Goal: Find specific page/section: Find specific page/section

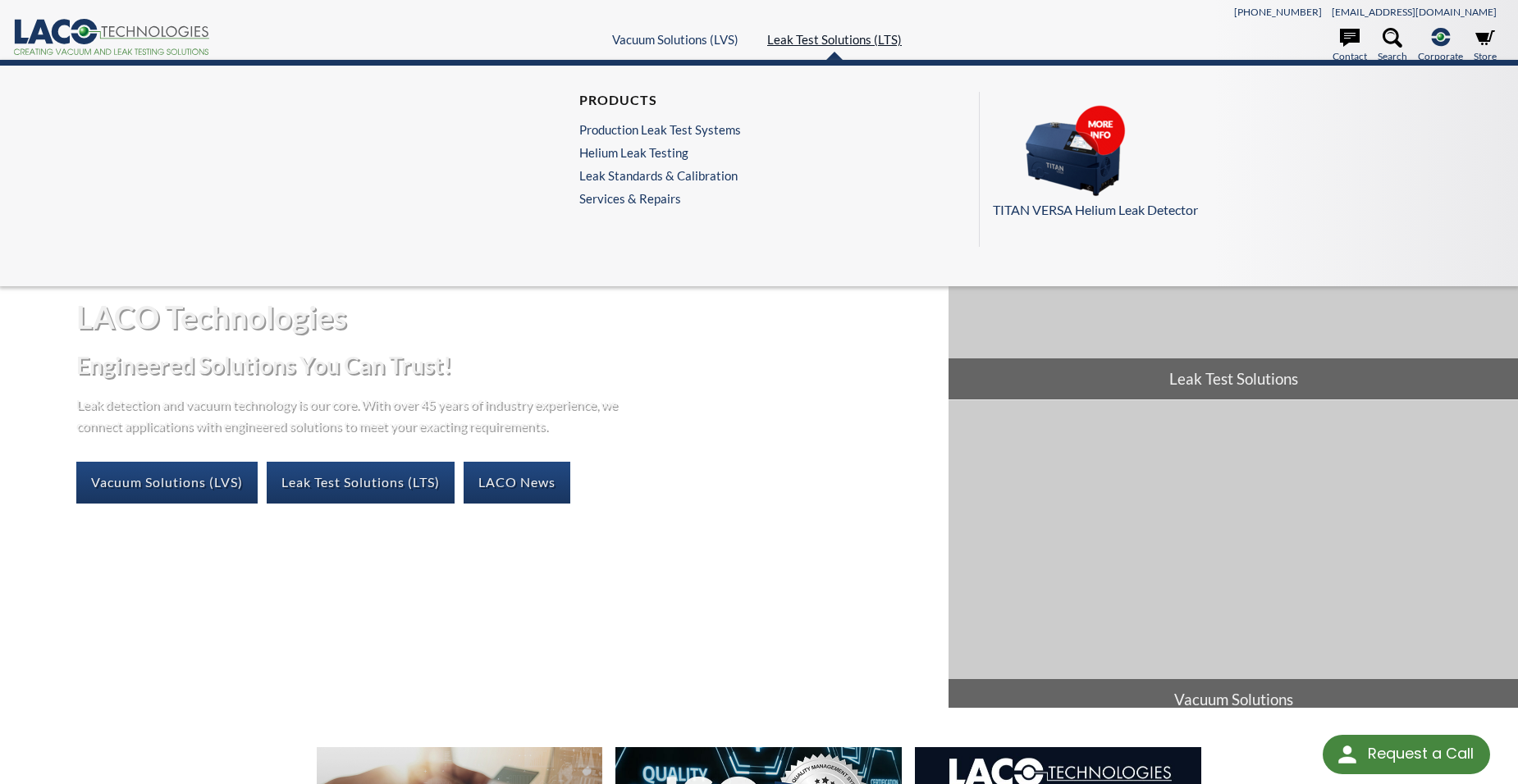
click at [858, 46] on link "Leak Test Solutions (LTS)" at bounding box center [835, 39] width 134 height 15
click at [630, 202] on link "Services & Repairs" at bounding box center [665, 199] width 170 height 15
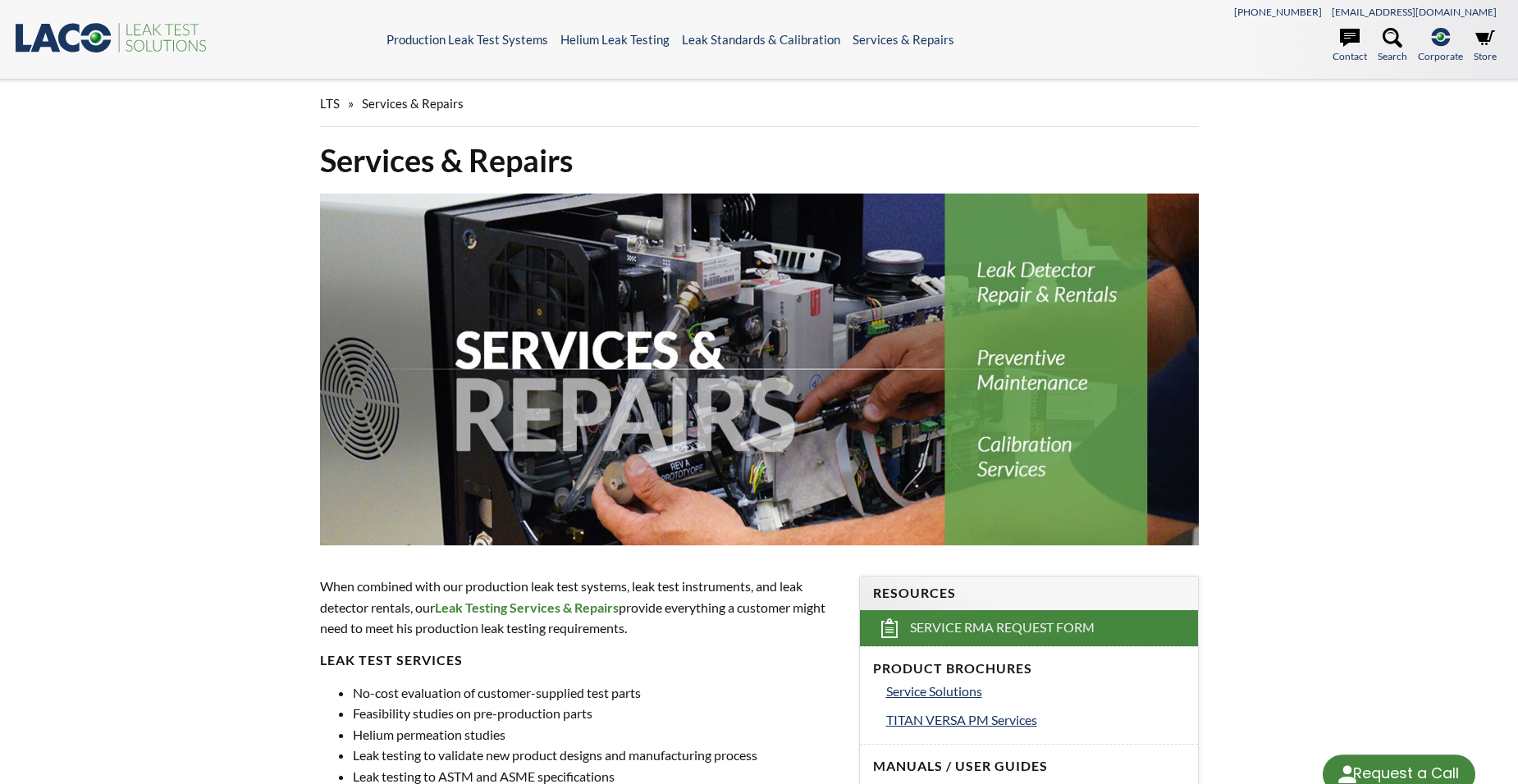
select select "Language Translate Widget"
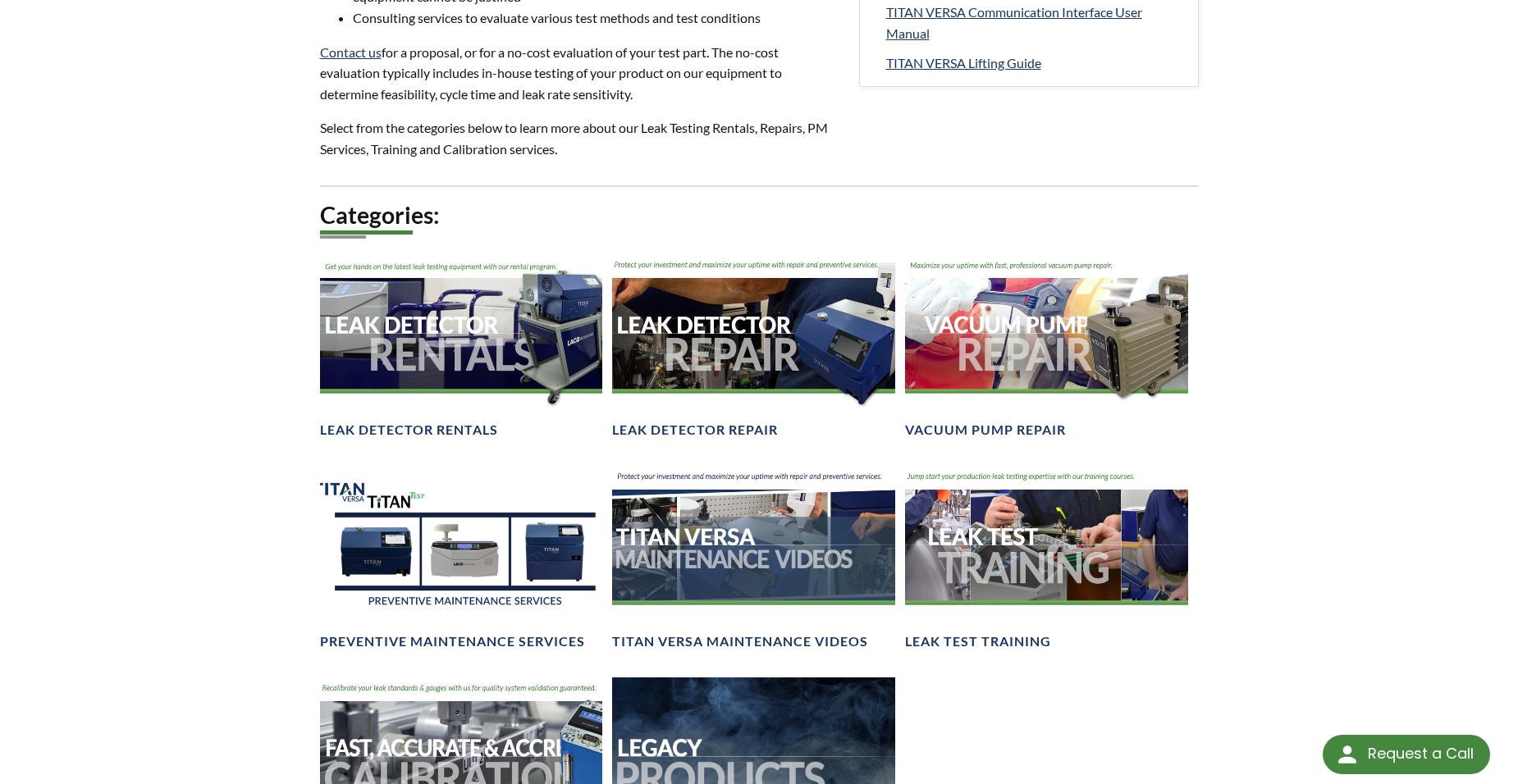
scroll to position [1094, 0]
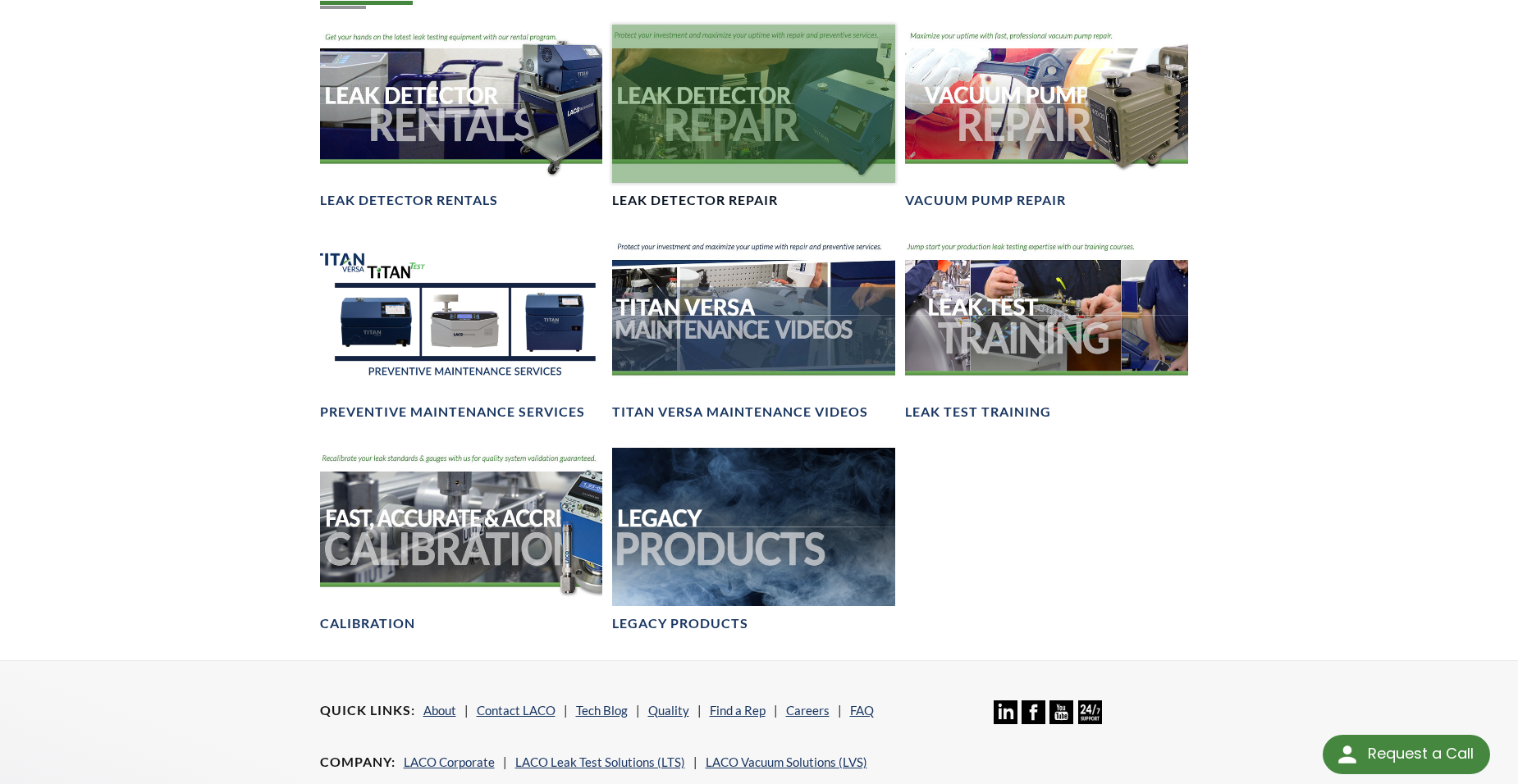
click at [763, 138] on div at bounding box center [753, 104] width 283 height 160
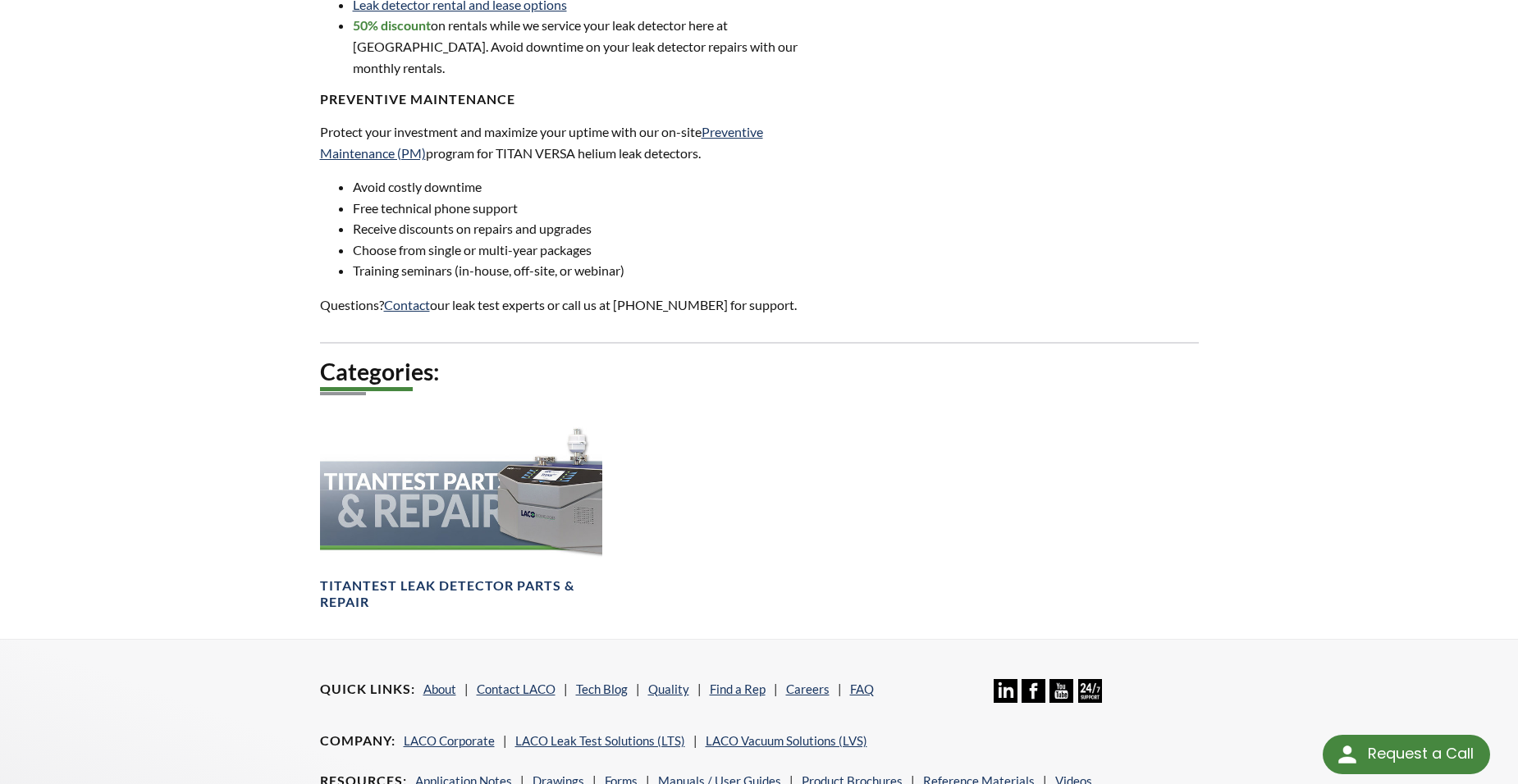
scroll to position [1049, 0]
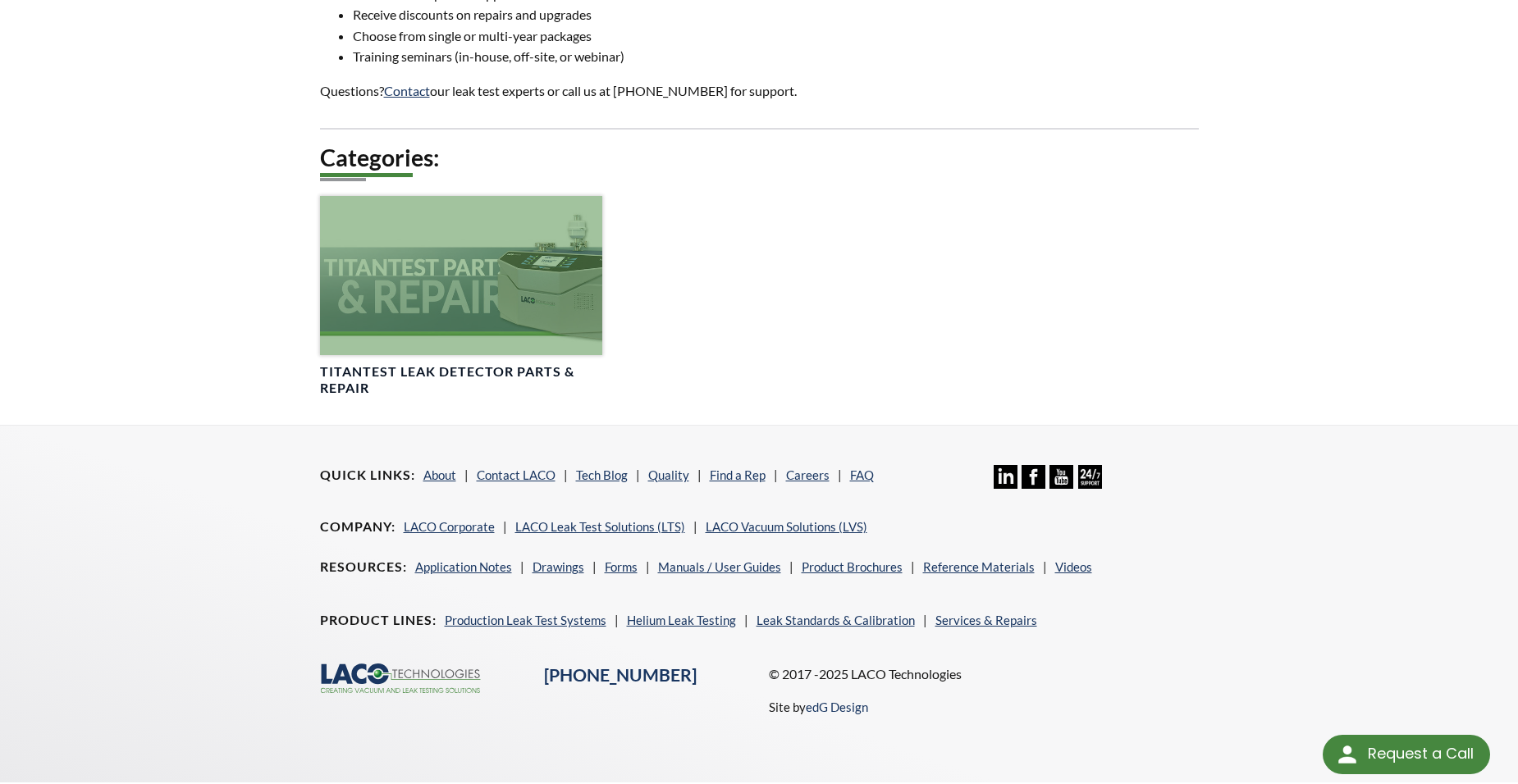
click at [451, 278] on div at bounding box center [461, 275] width 283 height 160
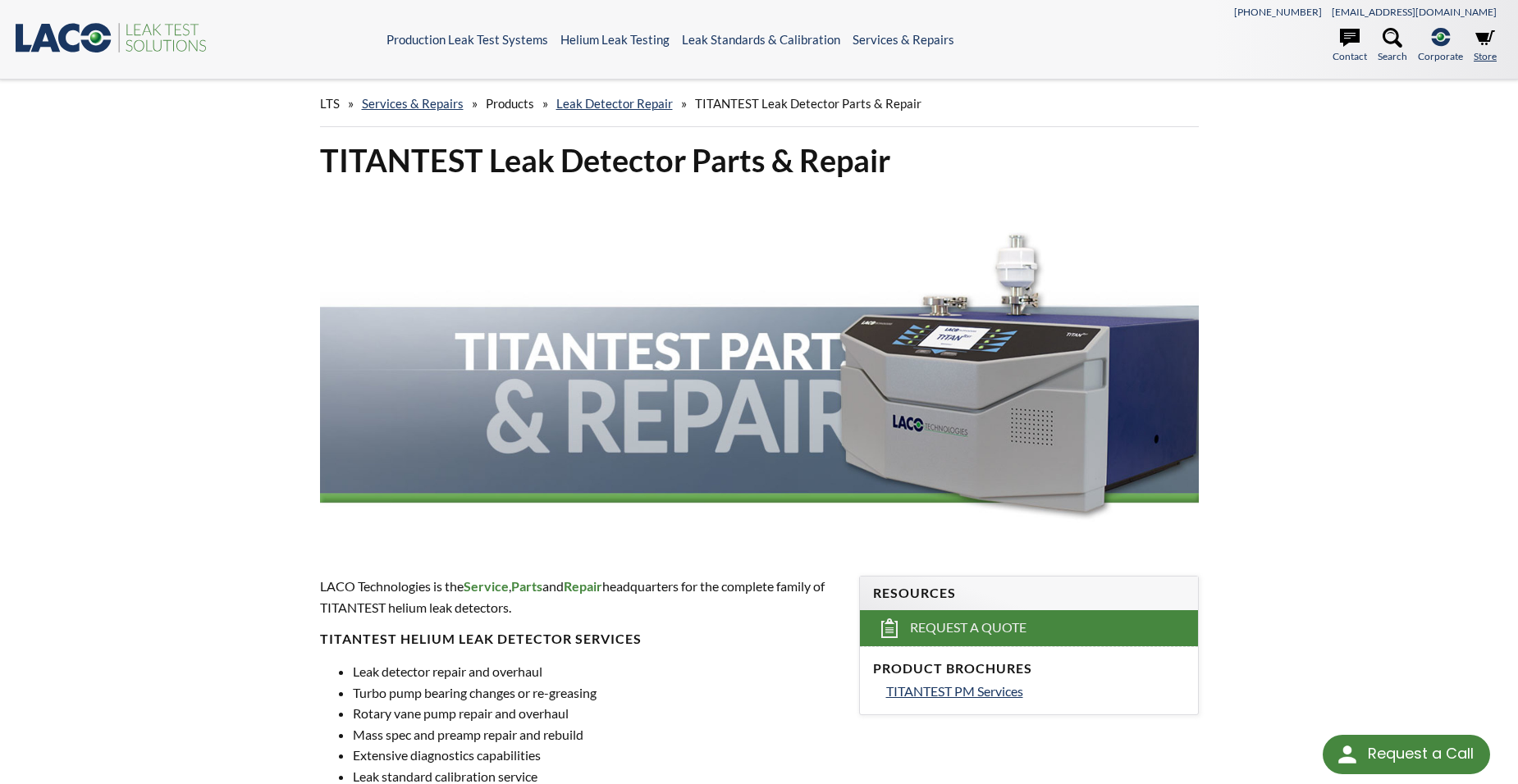
click at [1485, 48] on icon at bounding box center [1485, 37] width 20 height 20
